Goal: Information Seeking & Learning: Understand process/instructions

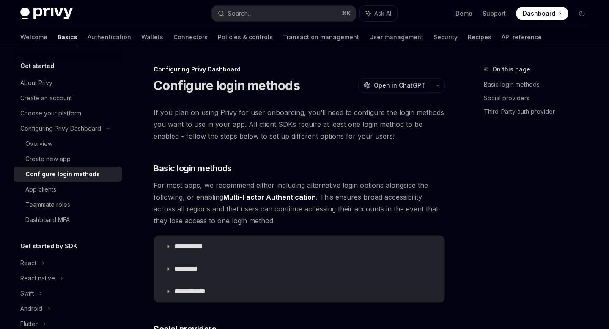
scroll to position [719, 0]
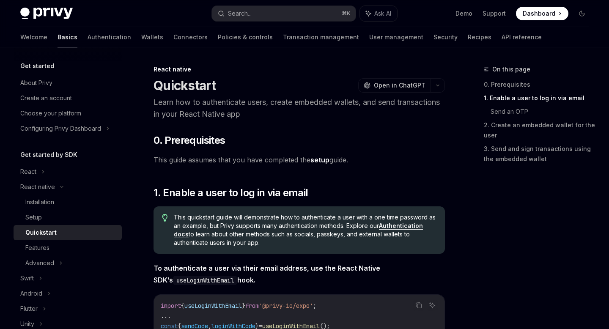
scroll to position [198, 0]
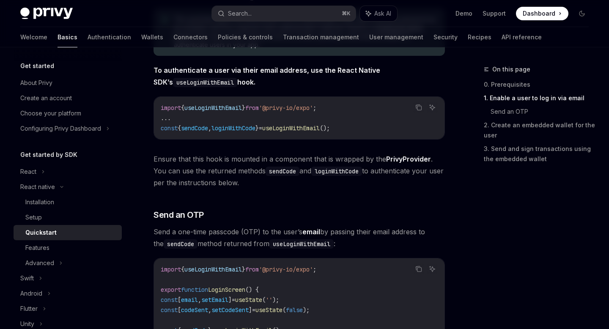
click at [229, 106] on span "useLoginWithEmail" at bounding box center [212, 108] width 57 height 8
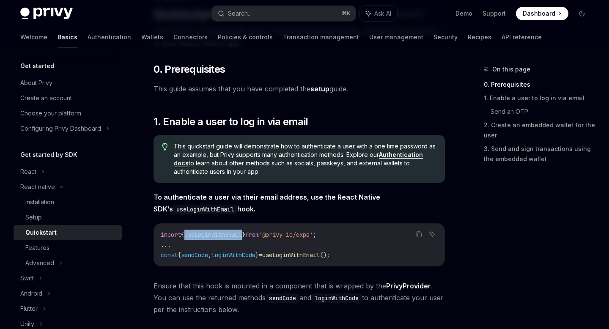
scroll to position [70, 0]
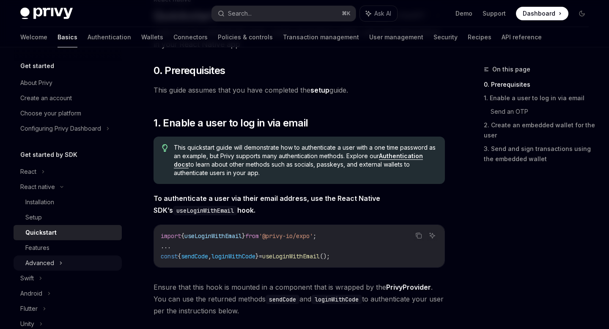
click at [79, 266] on div "Advanced" at bounding box center [68, 262] width 108 height 15
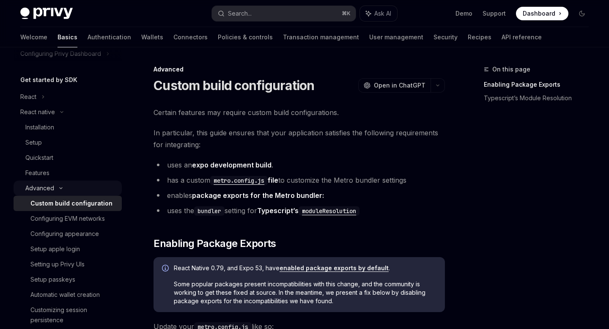
scroll to position [115, 0]
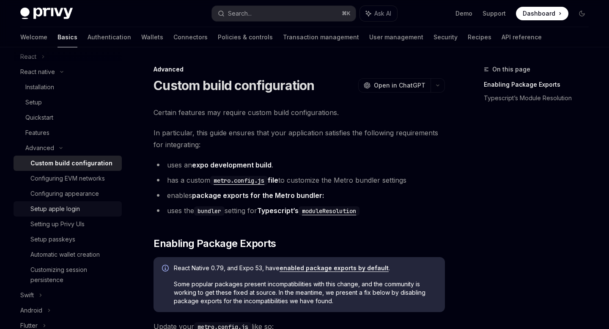
click at [67, 205] on div "Setup apple login" at bounding box center [54, 209] width 49 height 10
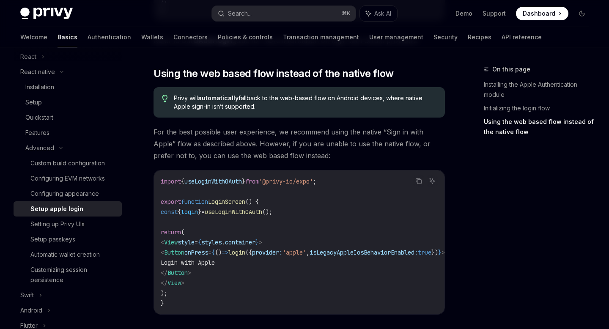
scroll to position [642, 0]
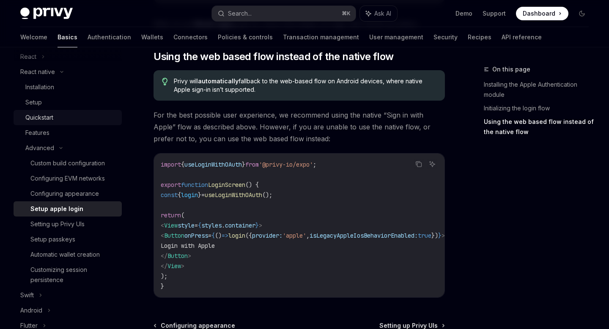
click at [44, 118] on div "Quickstart" at bounding box center [39, 117] width 28 height 10
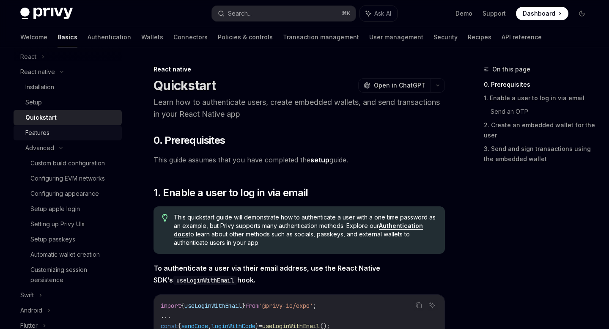
click at [44, 129] on div "Features" at bounding box center [37, 133] width 24 height 10
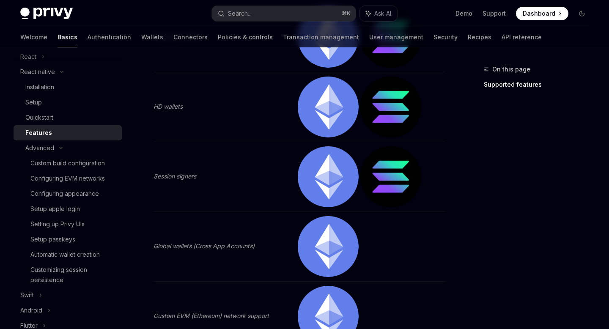
scroll to position [1366, 0]
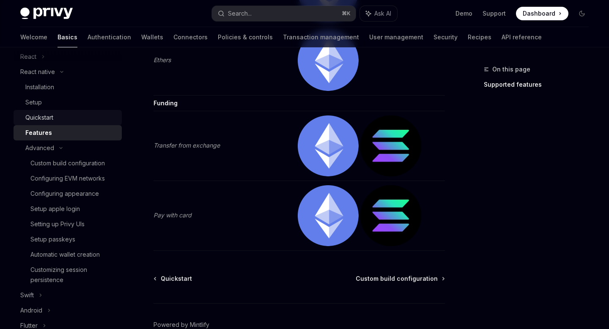
click at [61, 111] on link "Quickstart" at bounding box center [68, 117] width 108 height 15
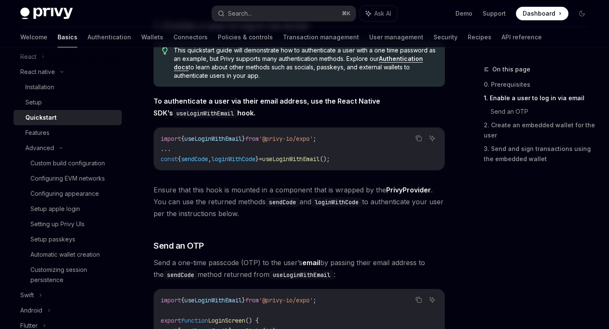
scroll to position [65, 0]
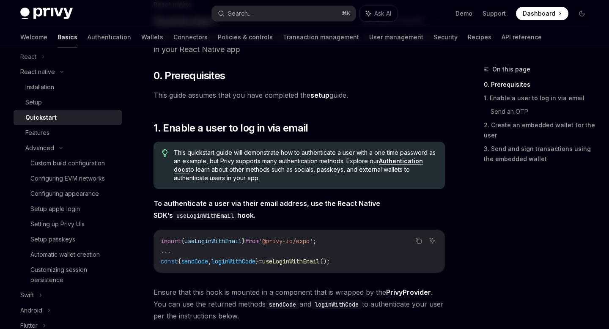
click at [406, 160] on link "Authentication docs" at bounding box center [298, 165] width 249 height 16
type textarea "*"
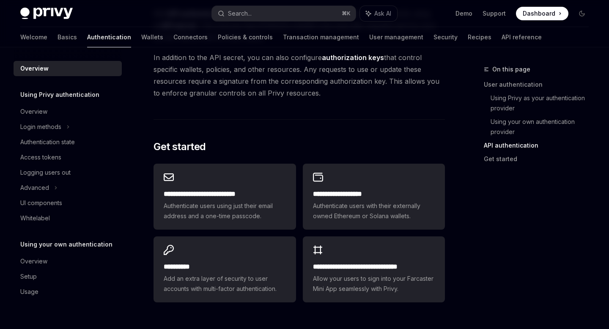
scroll to position [669, 0]
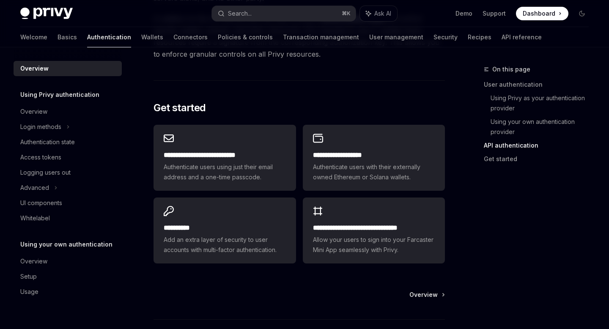
click at [246, 22] on div "Privy Docs home page Search... ⌘ K Ask AI Demo Support Dashboard Dashboard Sear…" at bounding box center [304, 13] width 568 height 27
click at [237, 15] on div "Search..." at bounding box center [240, 13] width 24 height 10
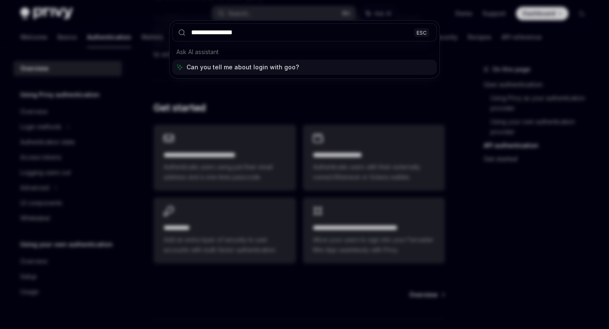
type input "**********"
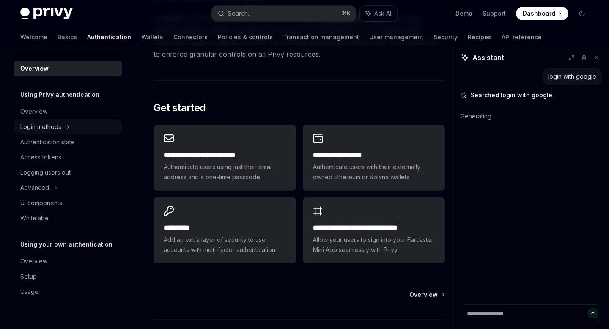
click at [58, 129] on div "Login methods" at bounding box center [40, 127] width 41 height 10
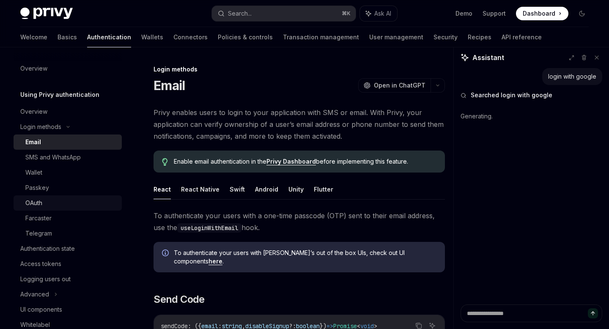
click at [51, 205] on div "OAuth" at bounding box center [70, 203] width 91 height 10
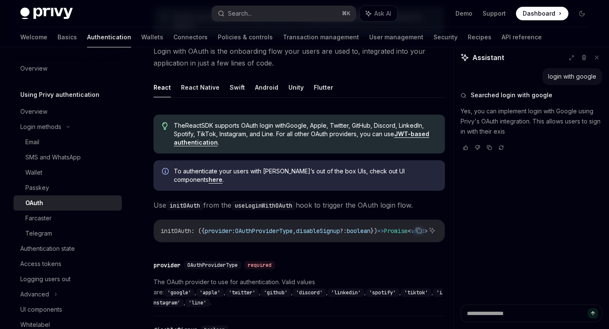
scroll to position [193, 0]
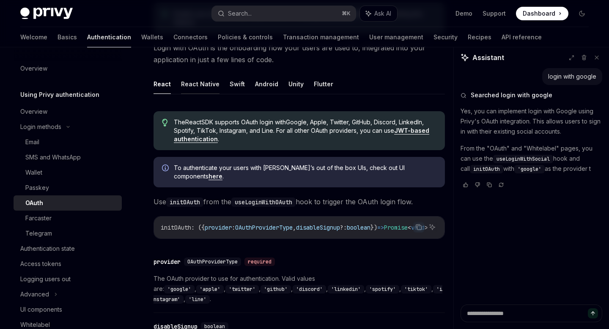
click at [202, 93] on button "React Native" at bounding box center [200, 84] width 38 height 20
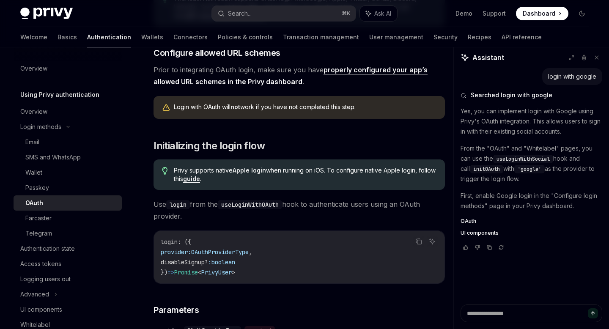
type textarea "*"
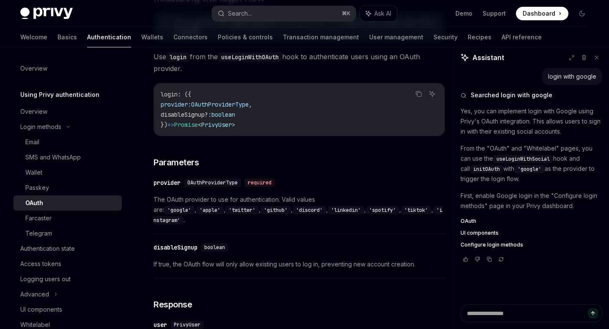
scroll to position [502, 0]
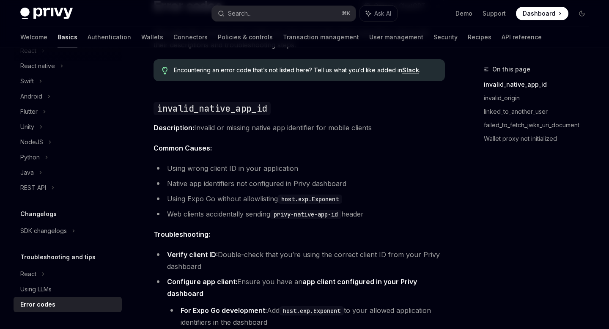
scroll to position [140, 0]
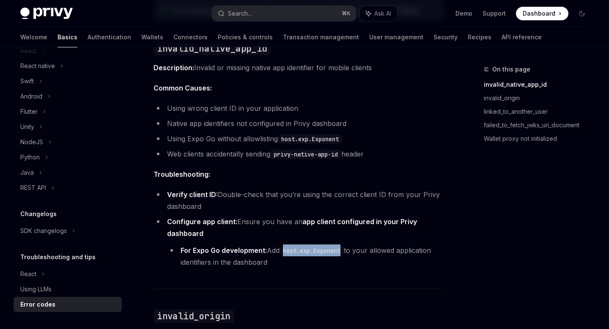
drag, startPoint x: 347, startPoint y: 250, endPoint x: 286, endPoint y: 253, distance: 60.9
click at [286, 253] on code "host.exp.Exponent" at bounding box center [311, 250] width 64 height 9
copy code "host.exp.Exponent"
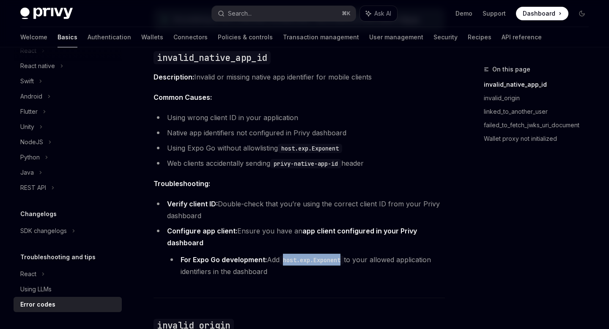
scroll to position [135, 0]
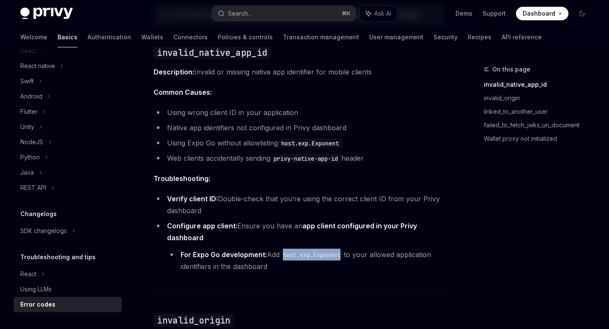
drag, startPoint x: 403, startPoint y: 252, endPoint x: 439, endPoint y: 265, distance: 38.1
click at [439, 265] on li "For Expo Go development: Add host.exp.Exponent to your allowed application iden…" at bounding box center [306, 261] width 278 height 24
copy li "application identifiers in the dashboard"
click at [331, 240] on li "Configure app client: Ensure you have an app client configured in your Privy da…" at bounding box center [298, 246] width 291 height 52
drag, startPoint x: 345, startPoint y: 142, endPoint x: 281, endPoint y: 143, distance: 63.8
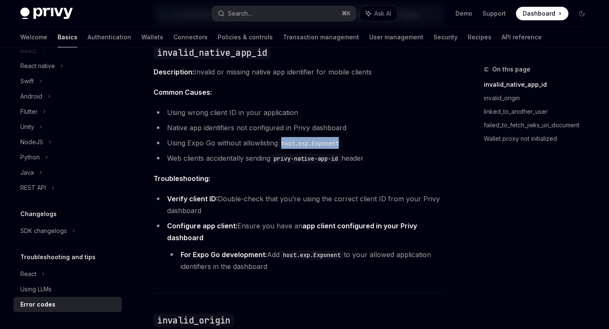
click at [281, 143] on code "host.exp.Exponent" at bounding box center [310, 143] width 64 height 9
copy code "host.exp.Exponent"
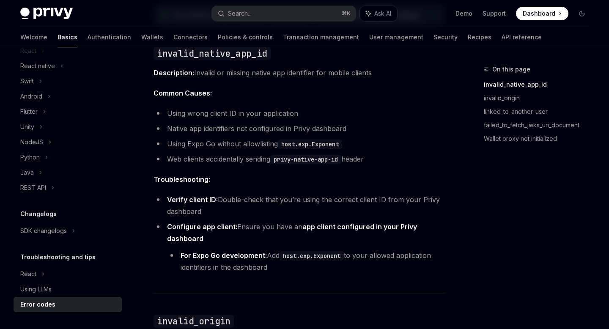
scroll to position [0, 0]
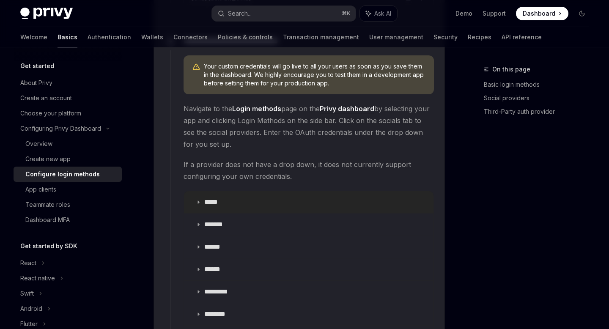
scroll to position [923, 0]
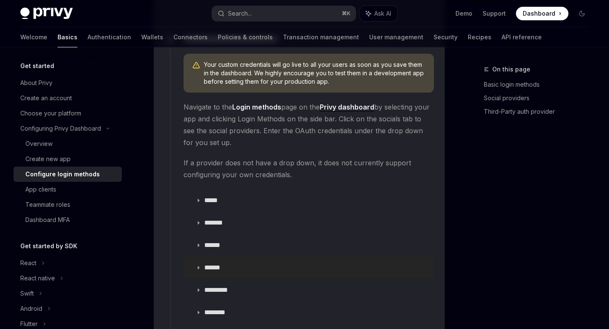
click at [216, 263] on p "******" at bounding box center [215, 267] width 23 height 8
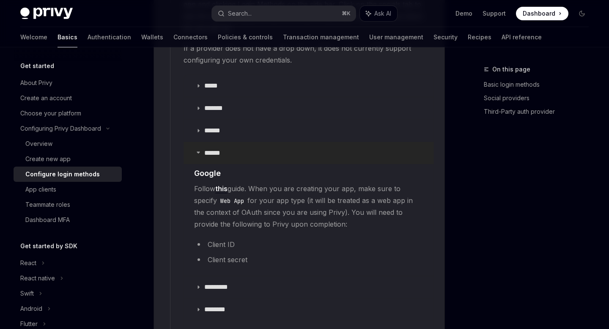
scroll to position [1039, 0]
click at [223, 183] on link "this" at bounding box center [221, 187] width 12 height 9
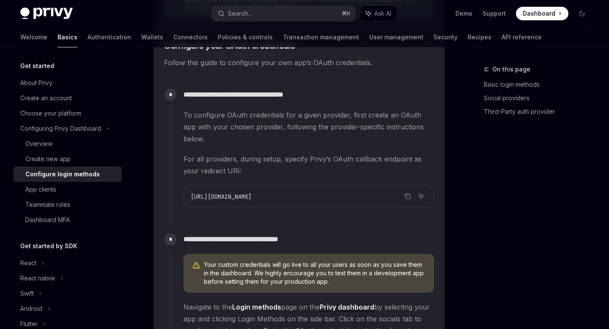
scroll to position [713, 0]
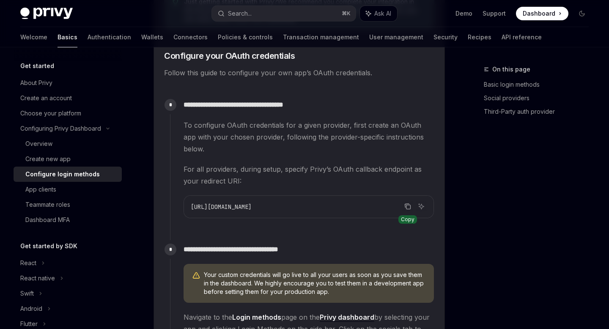
click at [412, 201] on button "Copy the contents from the code block" at bounding box center [407, 206] width 11 height 11
click at [251, 6] on button "Search... ⌘ K" at bounding box center [283, 13] width 143 height 15
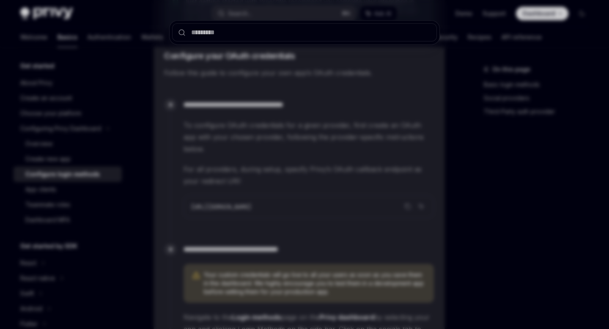
click at [122, 44] on div at bounding box center [304, 164] width 609 height 329
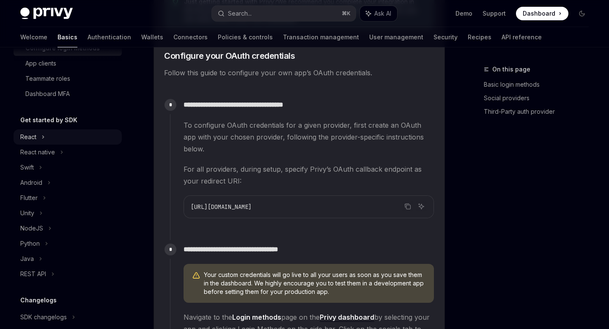
scroll to position [127, 0]
click at [46, 147] on div "React native" at bounding box center [37, 151] width 35 height 10
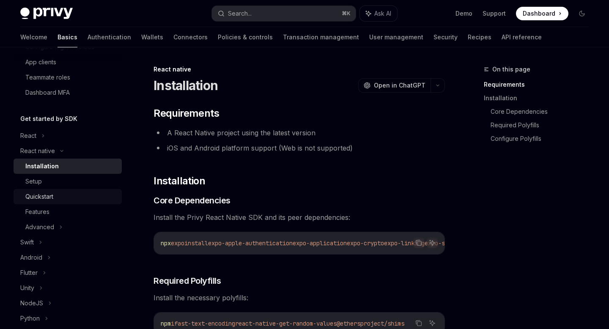
click at [52, 194] on div "Quickstart" at bounding box center [39, 196] width 28 height 10
type textarea "*"
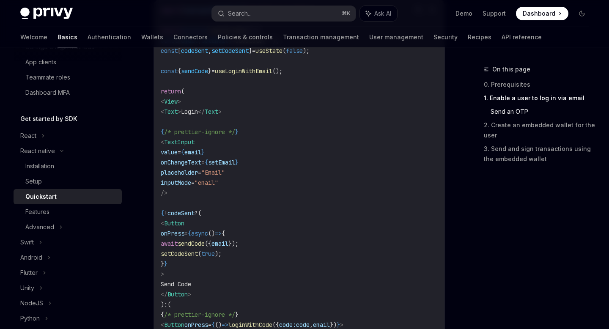
scroll to position [286, 0]
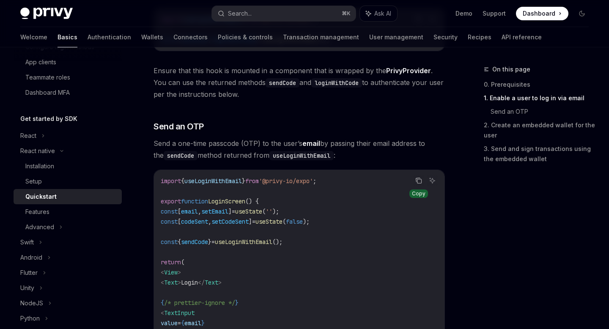
click at [416, 183] on icon "Copy the contents from the code block" at bounding box center [418, 180] width 7 height 7
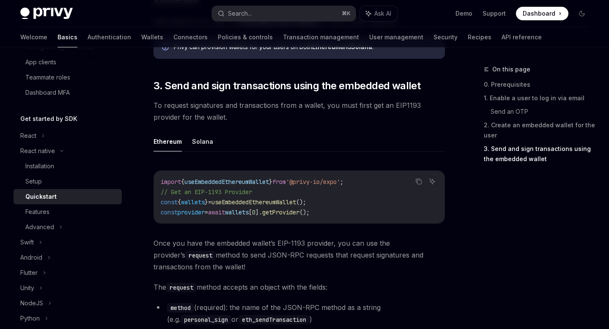
scroll to position [961, 0]
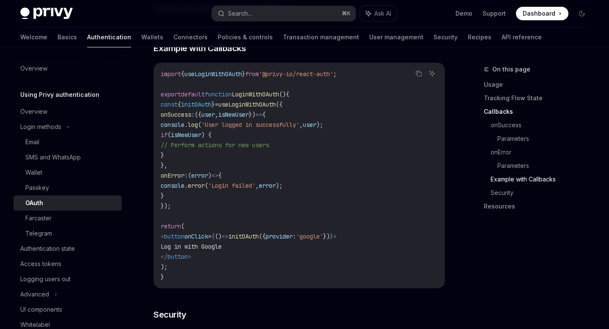
scroll to position [1660, 0]
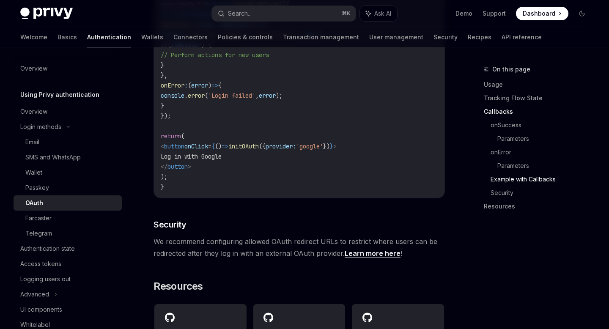
click at [365, 249] on link "Learn more here" at bounding box center [373, 253] width 56 height 9
type textarea "*"
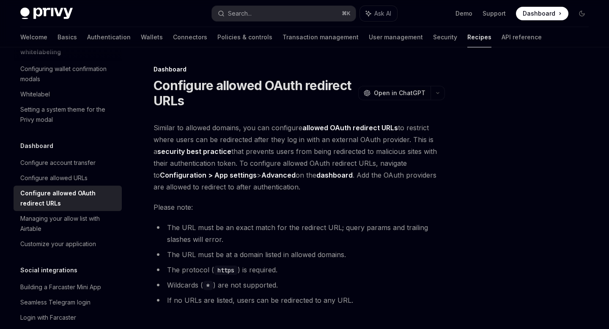
scroll to position [103, 0]
